Goal: Information Seeking & Learning: Learn about a topic

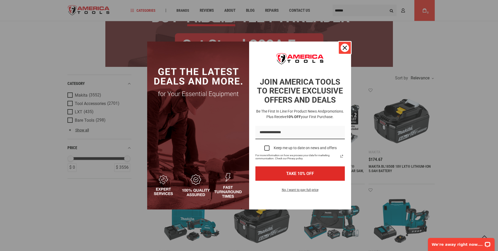
click at [345, 49] on icon "close icon" at bounding box center [345, 48] width 4 height 4
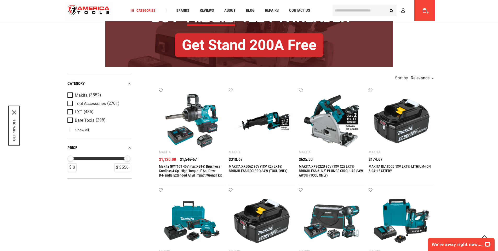
click at [76, 129] on link "Show all" at bounding box center [77, 130] width 21 height 4
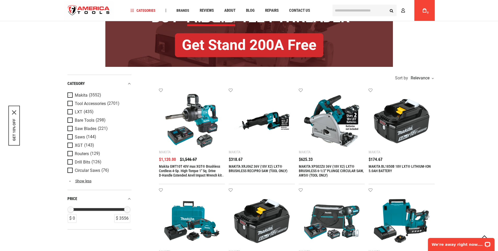
click at [69, 93] on span "Product Filters" at bounding box center [70, 96] width 7 height 6
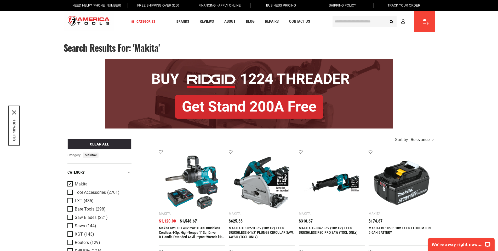
click at [71, 185] on span "Product Filters" at bounding box center [70, 185] width 7 height 6
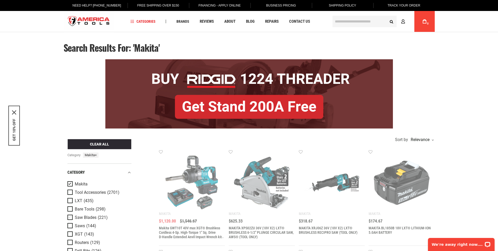
click at [69, 217] on span "Product Filters" at bounding box center [70, 218] width 7 height 6
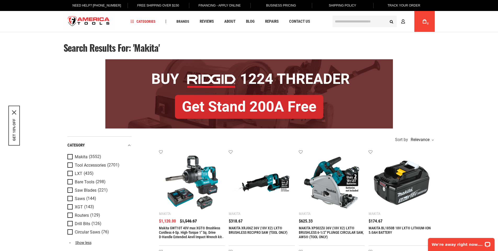
click at [71, 190] on span "Product Filters" at bounding box center [70, 191] width 7 height 6
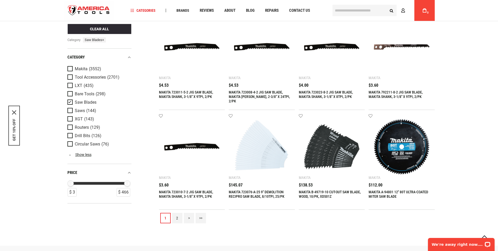
scroll to position [518, 0]
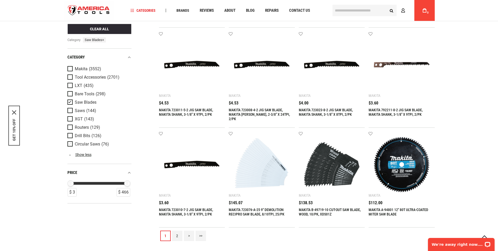
click at [72, 143] on span "Product Filters" at bounding box center [70, 145] width 7 height 6
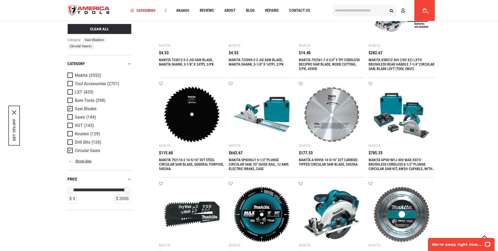
scroll to position [122, 0]
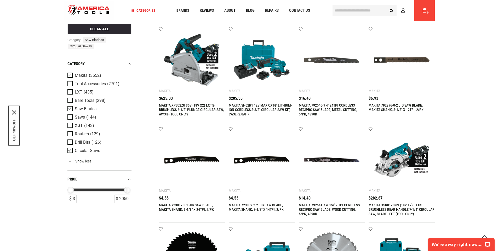
click at [69, 77] on span "Product Filters" at bounding box center [70, 76] width 7 height 6
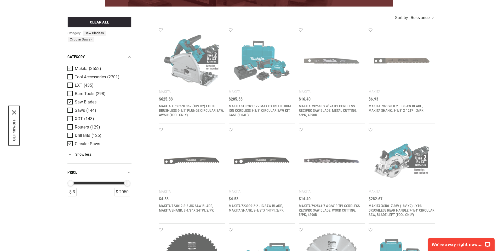
scroll to position [0, 0]
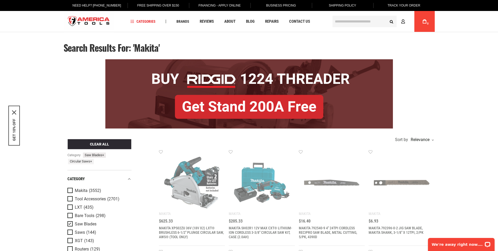
click at [104, 155] on span "×" at bounding box center [103, 155] width 2 height 4
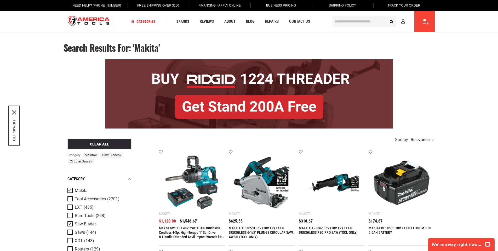
click at [92, 162] on span "×" at bounding box center [91, 162] width 2 height 4
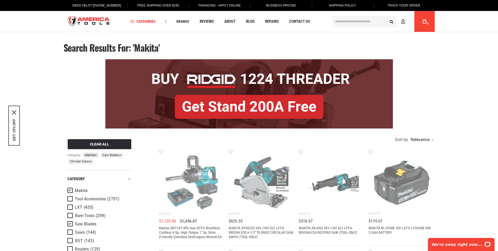
click at [97, 156] on span "×" at bounding box center [96, 155] width 2 height 4
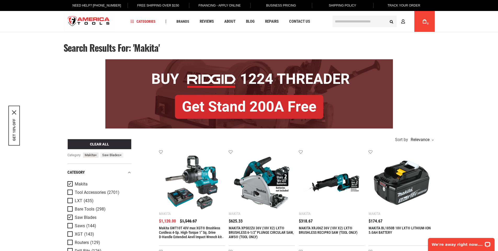
click at [97, 155] on span "×" at bounding box center [96, 155] width 2 height 4
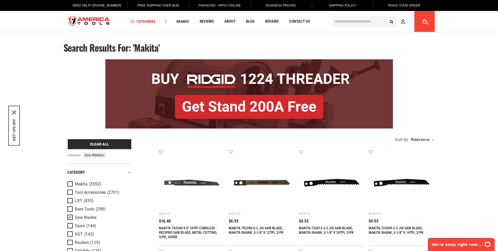
click at [104, 155] on span "×" at bounding box center [103, 155] width 2 height 4
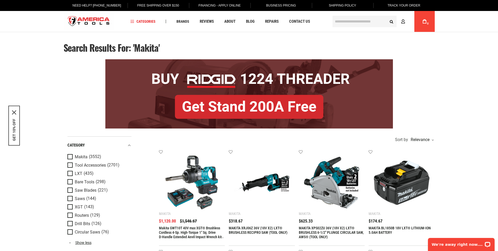
click at [69, 163] on span "Product Filters" at bounding box center [70, 166] width 7 height 6
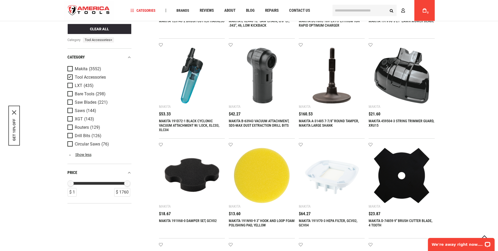
scroll to position [305, 0]
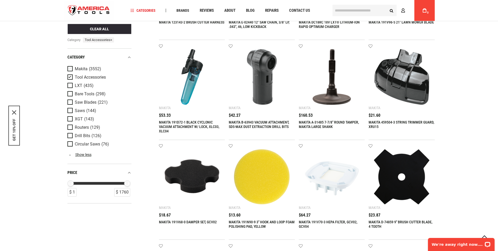
click at [70, 67] on span "Product Filters" at bounding box center [70, 69] width 7 height 6
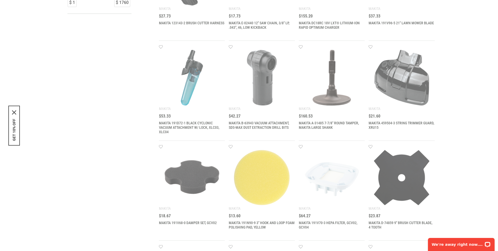
scroll to position [0, 0]
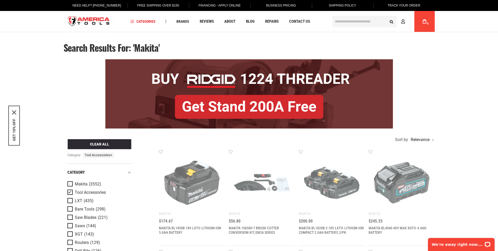
click at [70, 185] on span "Product Filters" at bounding box center [70, 185] width 7 height 6
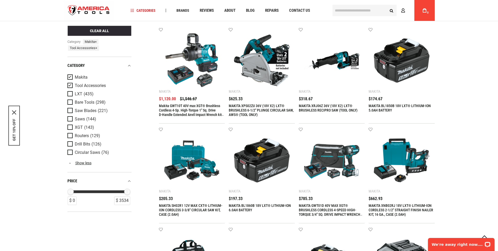
scroll to position [122, 0]
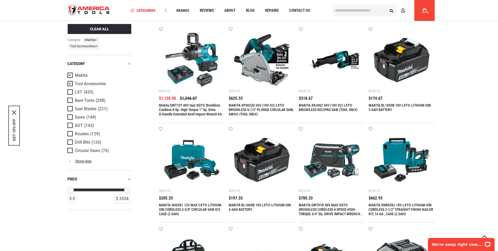
click at [72, 84] on span "Product Filters" at bounding box center [70, 84] width 7 height 6
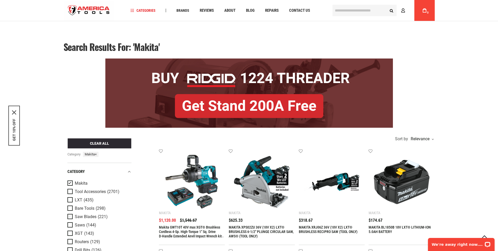
scroll to position [61, 0]
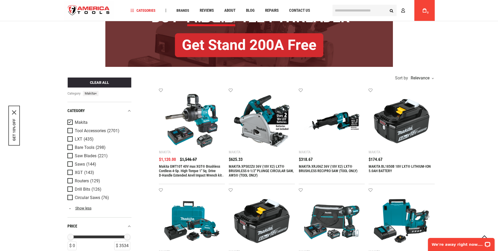
click at [69, 131] on span "Product Filters" at bounding box center [70, 131] width 7 height 6
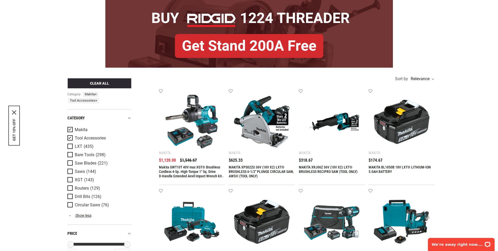
scroll to position [0, 0]
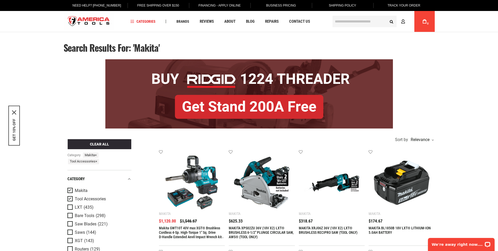
click at [72, 190] on span "Product Filters" at bounding box center [70, 191] width 7 height 6
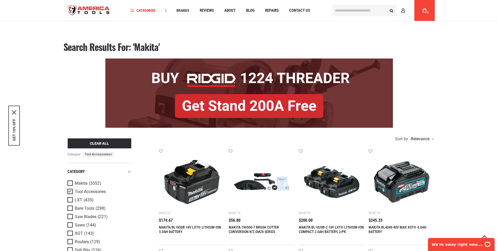
scroll to position [122, 0]
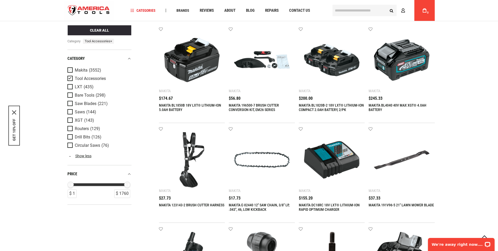
click at [71, 69] on span "Product Filters" at bounding box center [70, 70] width 7 height 6
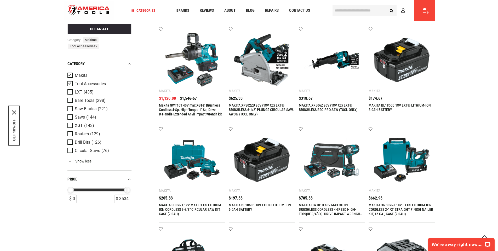
click at [70, 82] on span "Product Filters" at bounding box center [70, 84] width 7 height 6
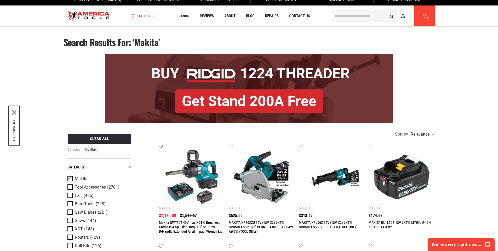
scroll to position [61, 0]
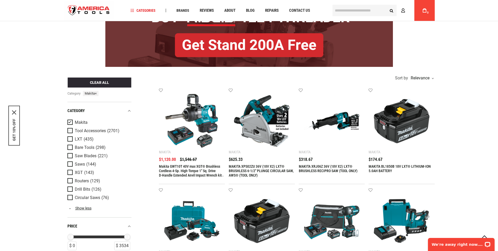
click at [69, 131] on span "Product Filters" at bounding box center [70, 131] width 7 height 6
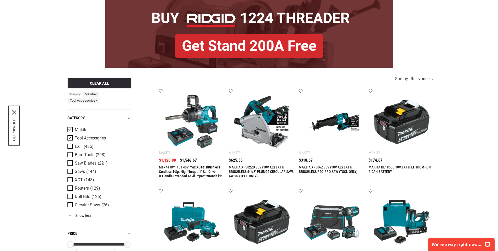
scroll to position [0, 0]
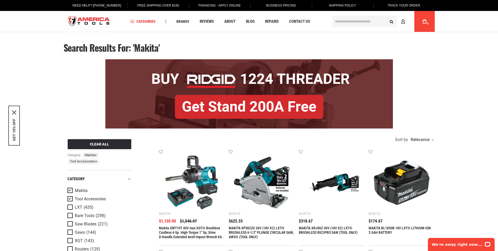
click at [72, 190] on span "Product Filters" at bounding box center [70, 191] width 7 height 6
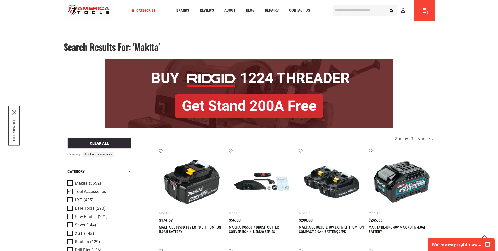
scroll to position [61, 0]
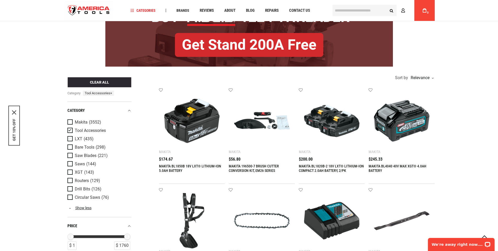
click at [70, 138] on span "Product Filters" at bounding box center [70, 139] width 7 height 6
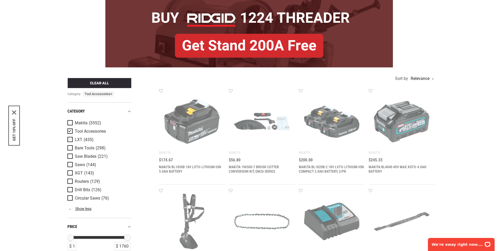
scroll to position [0, 0]
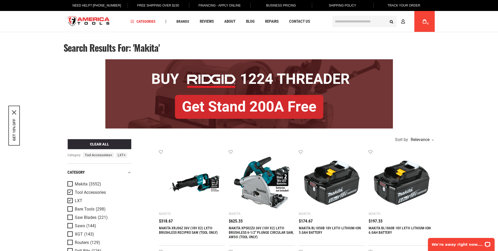
click at [69, 184] on span "Product Filters" at bounding box center [70, 185] width 7 height 6
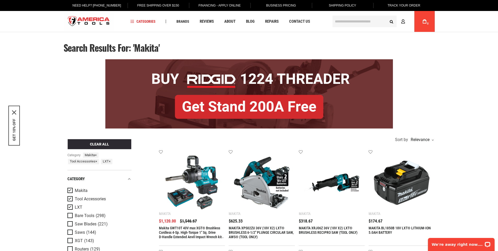
click at [70, 200] on span "Product Filters" at bounding box center [70, 199] width 7 height 6
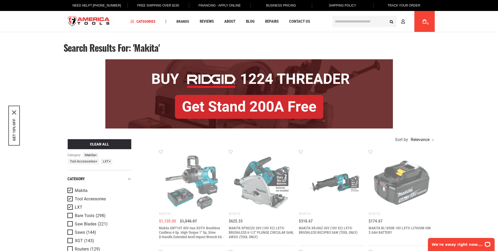
click at [70, 198] on span "Product Filters" at bounding box center [70, 199] width 7 height 6
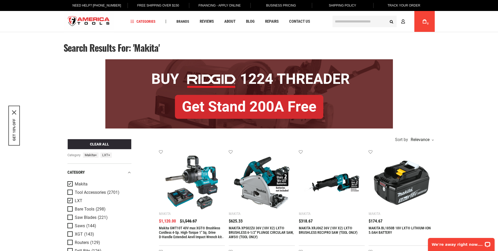
click at [71, 202] on span "Product Filters" at bounding box center [70, 201] width 7 height 6
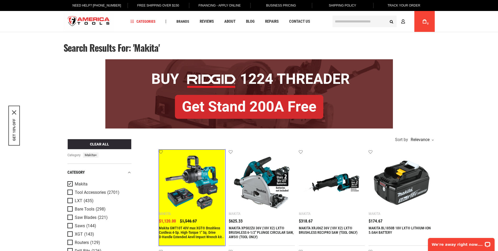
scroll to position [61, 0]
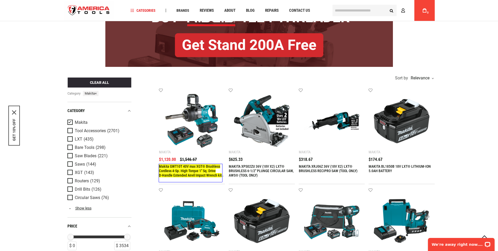
click at [199, 172] on link "Makita GWT10T 40V max XGT® Brushless Cordless 4‑Sp. High‑Torque 1" Sq. Drive D‑…" at bounding box center [190, 174] width 63 height 18
click at [258, 128] on link "Open Page" at bounding box center [258, 128] width 18 height 5
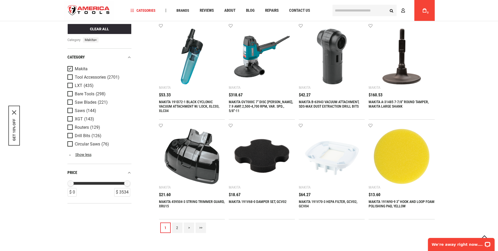
scroll to position [518, 0]
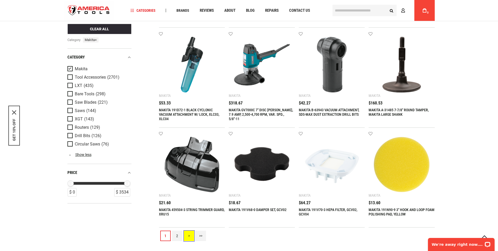
click at [188, 235] on link ">" at bounding box center [189, 236] width 10 height 10
click at [258, 128] on link "Open Page" at bounding box center [258, 128] width 18 height 5
click at [189, 236] on link ">" at bounding box center [189, 236] width 10 height 10
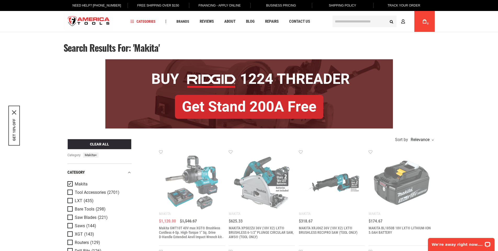
scroll to position [508, 0]
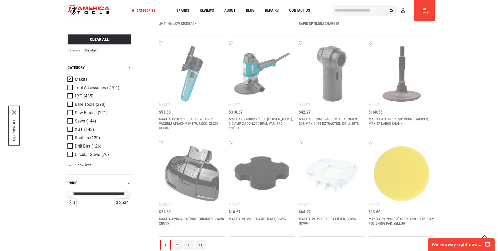
click at [189, 245] on link ">" at bounding box center [189, 245] width 10 height 10
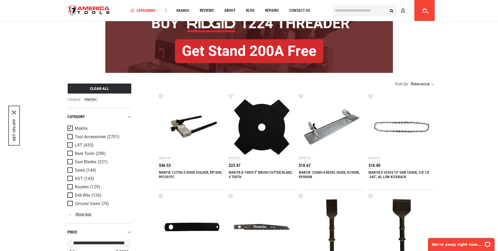
scroll to position [0, 0]
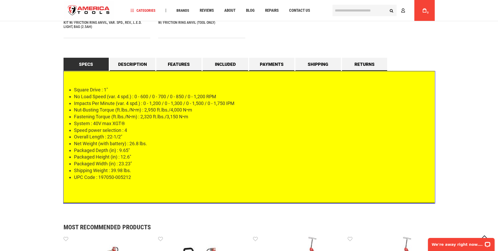
scroll to position [488, 0]
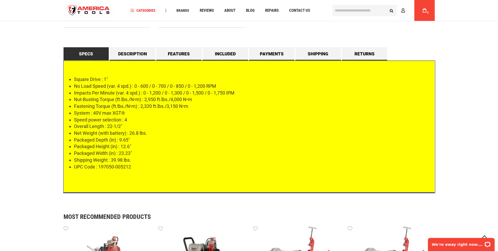
click at [261, 69] on div "Square Drive : 1" No Load Speed (var. 4 spd.) : 0 - 600 / 0 - 700 / 0 - 850 / 0…" at bounding box center [249, 126] width 371 height 133
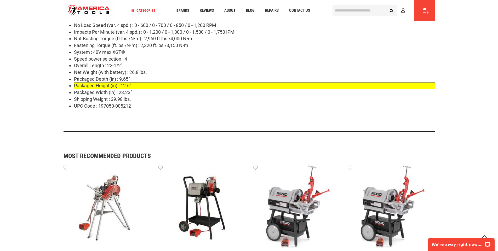
scroll to position [427, 0]
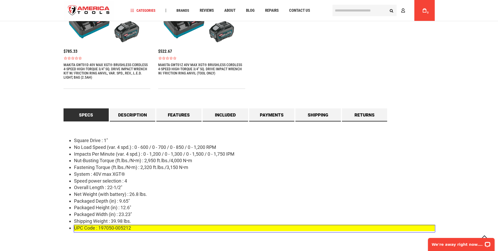
click at [126, 230] on li "UPC Code : 197050-005212" at bounding box center [254, 228] width 361 height 7
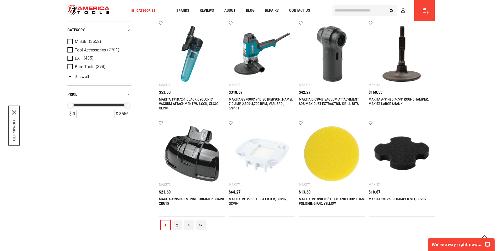
scroll to position [518, 0]
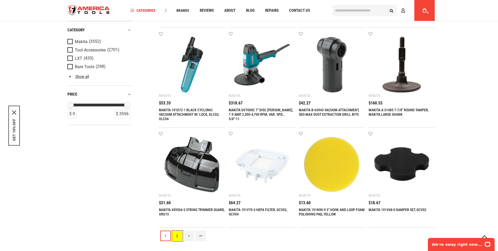
click at [177, 236] on link "2" at bounding box center [177, 236] width 10 height 10
click at [258, 128] on link "Open Page" at bounding box center [258, 128] width 18 height 5
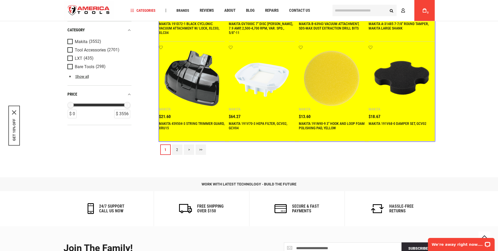
scroll to position [610, 0]
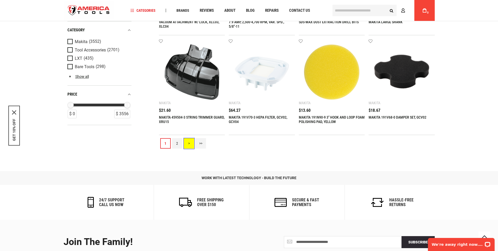
click at [188, 141] on link ">" at bounding box center [189, 143] width 10 height 10
click at [258, 128] on link "Open Page" at bounding box center [258, 128] width 18 height 5
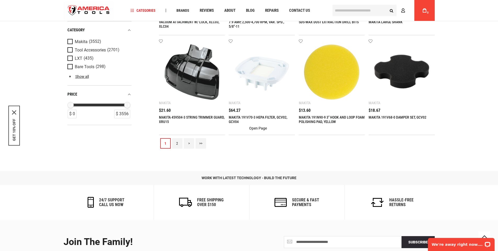
click at [258, 128] on link "Open Page" at bounding box center [258, 128] width 18 height 5
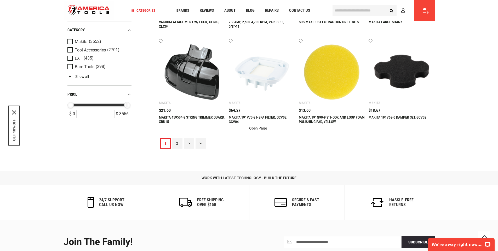
click at [258, 128] on link "Open Page" at bounding box center [258, 128] width 18 height 5
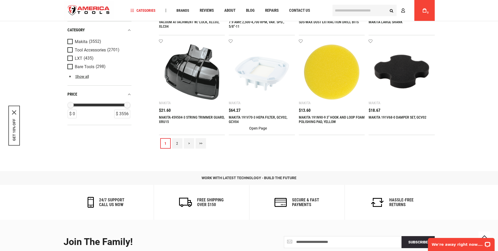
click at [258, 128] on link "Open Page" at bounding box center [258, 128] width 18 height 5
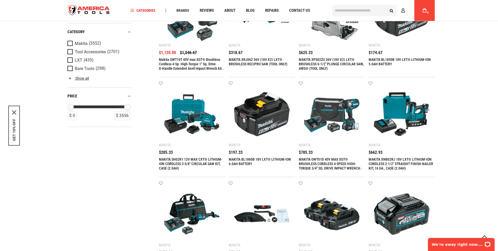
scroll to position [183, 0]
